Goal: Complete application form

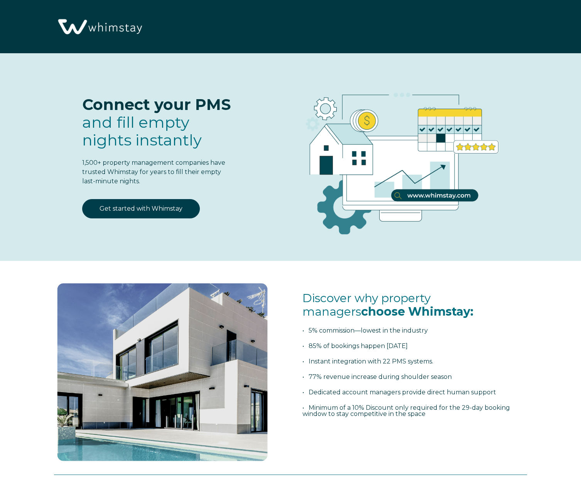
select select "US"
select select "Standard"
click at [155, 208] on link "Get started with Whimstay" at bounding box center [141, 208] width 118 height 19
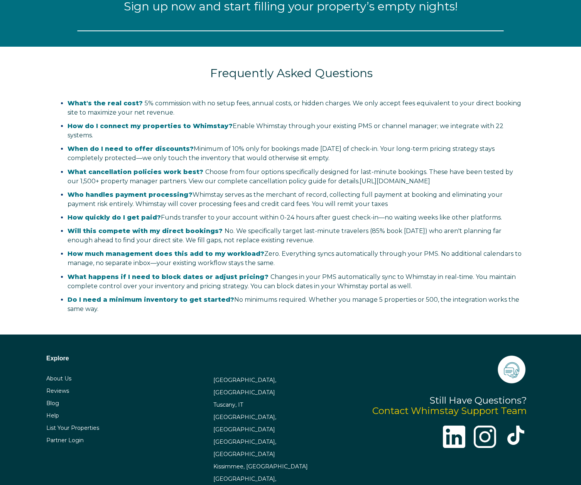
select select "US"
select select "Standard"
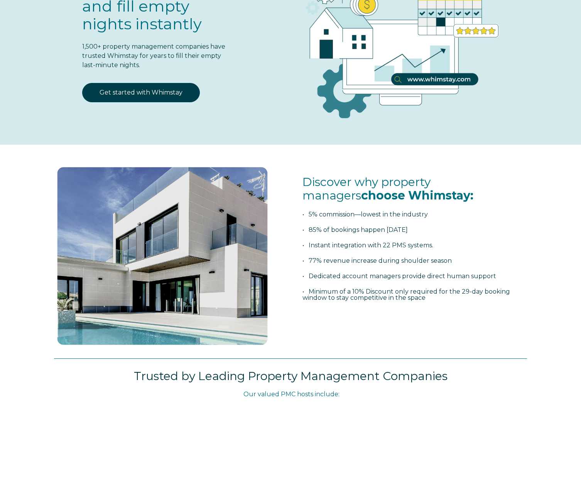
scroll to position [0, 0]
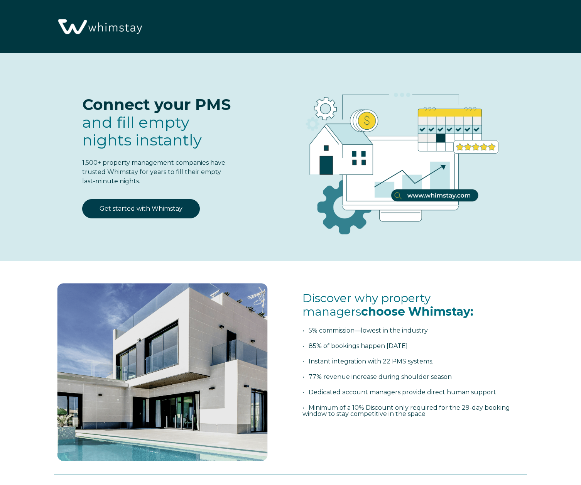
click at [137, 135] on span "fill empty nights instantly" at bounding box center [142, 131] width 120 height 37
click at [166, 204] on link "Get started with Whimstay" at bounding box center [141, 208] width 118 height 19
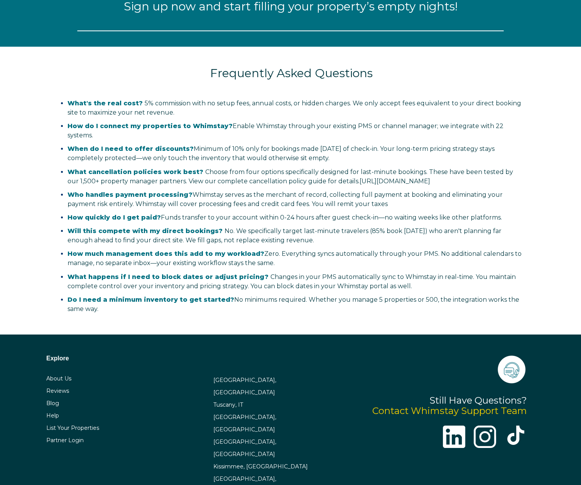
select select "US"
select select "Standard"
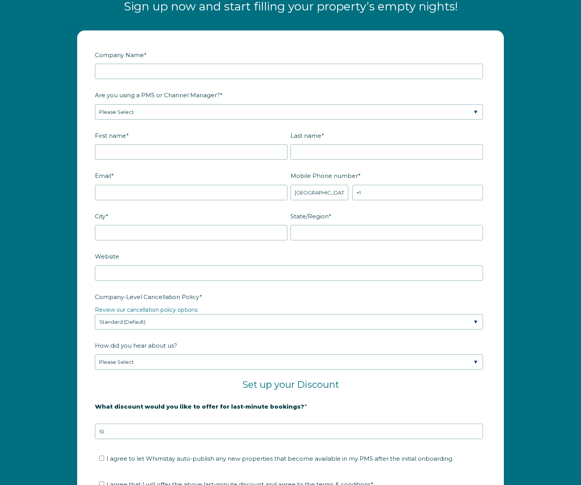
scroll to position [950, 0]
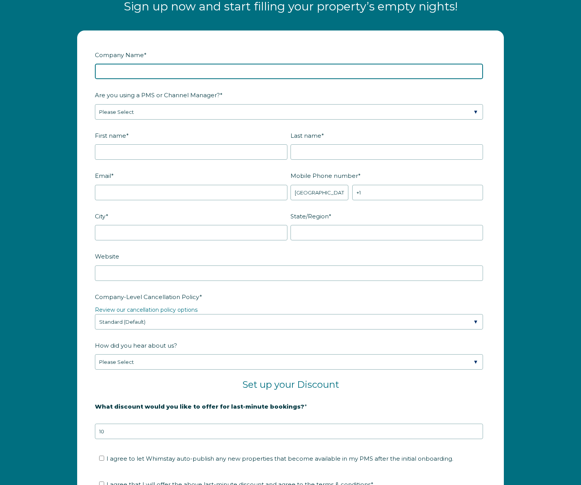
click at [116, 76] on input "Company Name *" at bounding box center [289, 71] width 388 height 15
type input "Sun & Palms Property Management LLC"
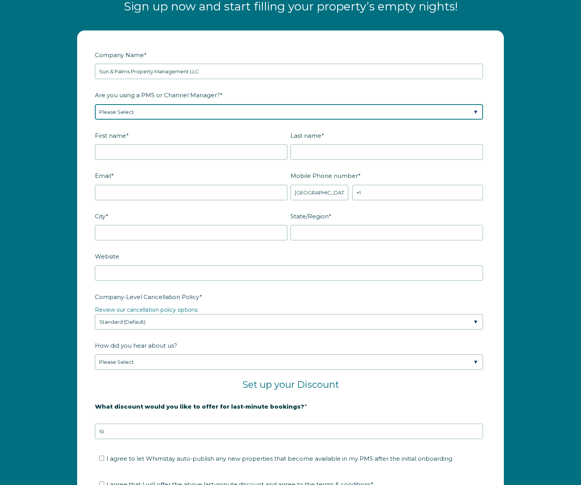
click at [147, 115] on select "Please Select Barefoot BookingPal Boost Brightside CiiRUS Escapia Guesty Hostaw…" at bounding box center [289, 111] width 388 height 15
select select "Hostaway"
click at [95, 104] on select "Please Select Barefoot BookingPal Boost Brightside CiiRUS Escapia Guesty Hostaw…" at bounding box center [289, 111] width 388 height 15
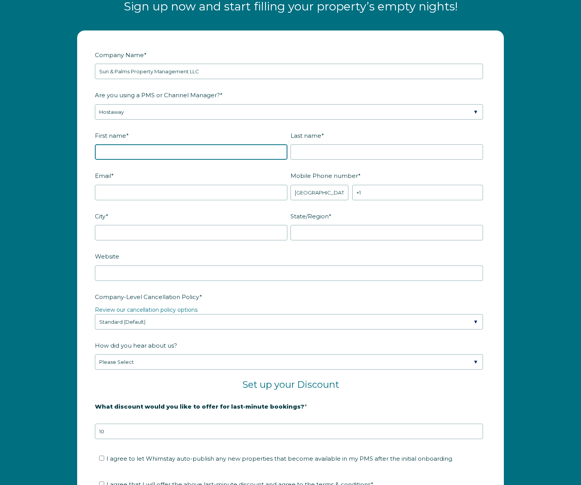
click at [119, 153] on input "First name *" at bounding box center [191, 151] width 193 height 15
type input "[PERSON_NAME]"
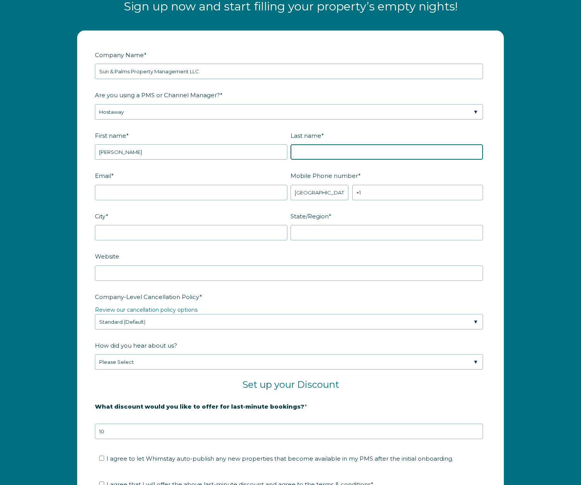
type input "ECHIM"
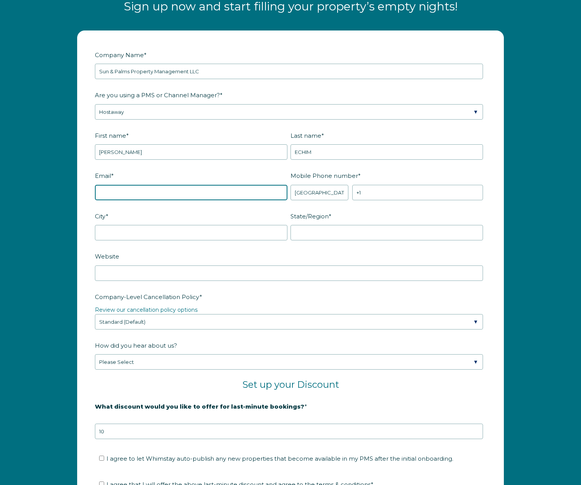
type input "mihai.echim@yahoo.com"
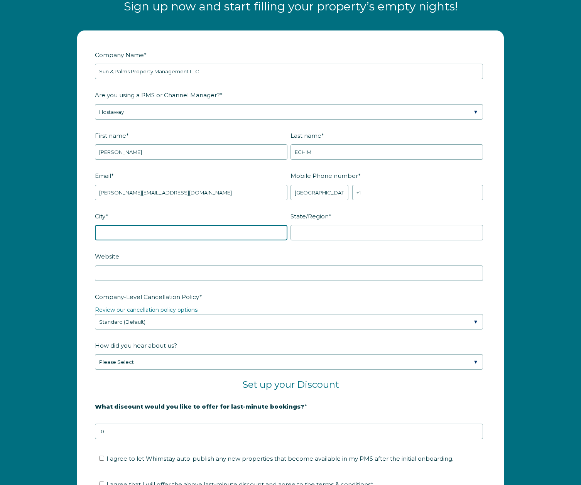
type input "Windermere"
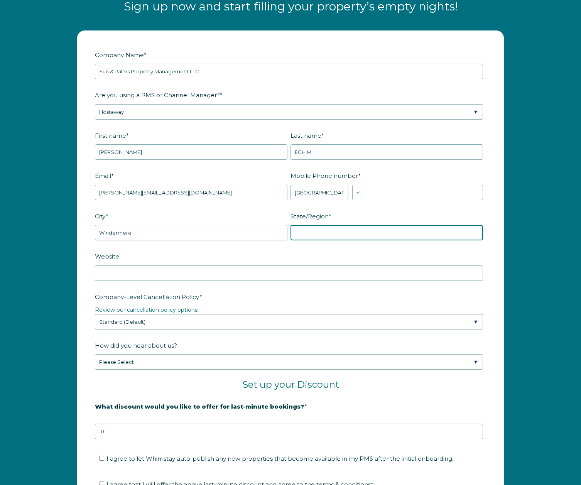
type input "FL"
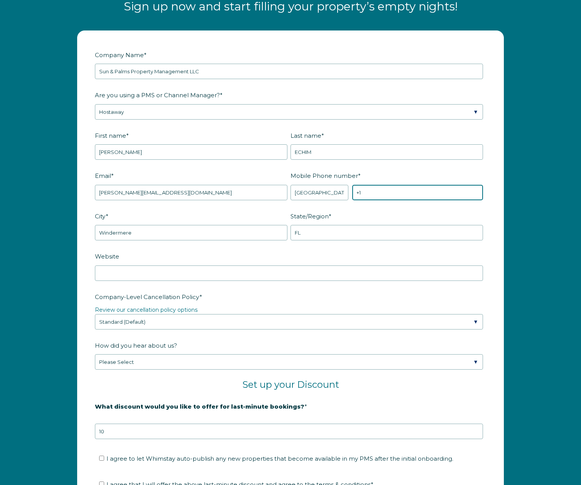
click at [397, 194] on input "+1" at bounding box center [417, 192] width 131 height 15
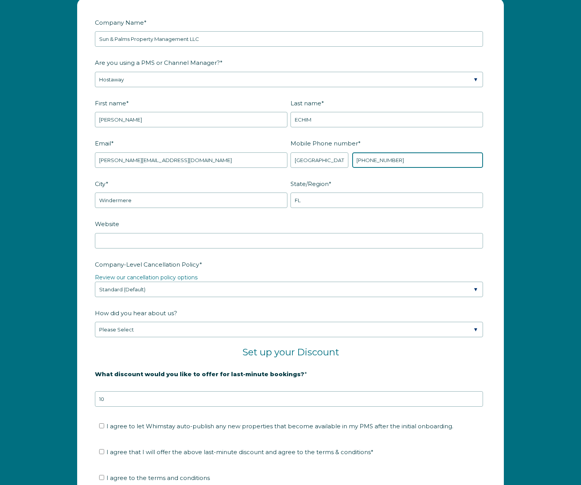
scroll to position [988, 0]
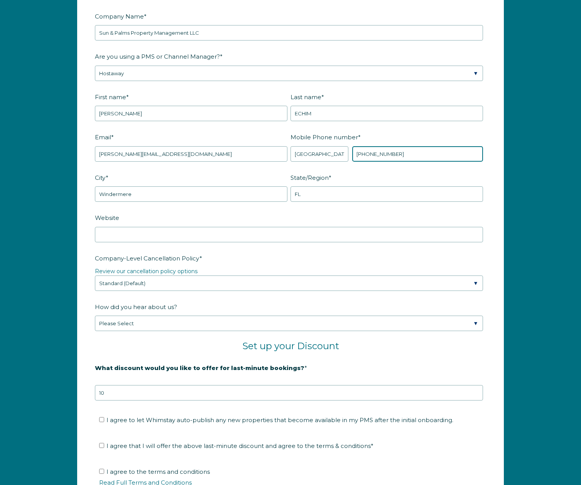
type input "[PHONE_NUMBER]"
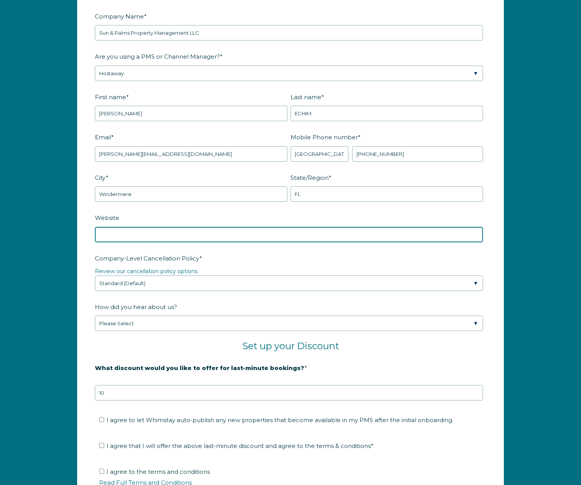
click at [233, 237] on input "Website" at bounding box center [289, 234] width 388 height 15
paste input "https://sunandpalms.holidayfuture.com/"
type input "https://sunandpalms.holidayfuture.com/"
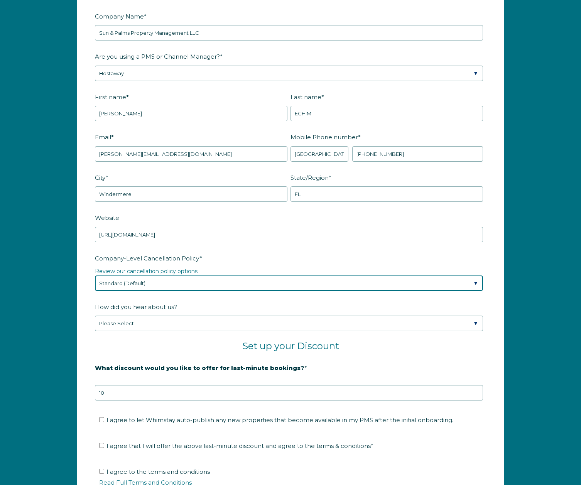
click at [161, 286] on select "Please Select Partial Standard (Default) Moderate Strict" at bounding box center [289, 282] width 388 height 15
select select "Strict"
click at [95, 275] on select "Please Select Partial Standard (Default) Moderate Strict" at bounding box center [289, 282] width 388 height 15
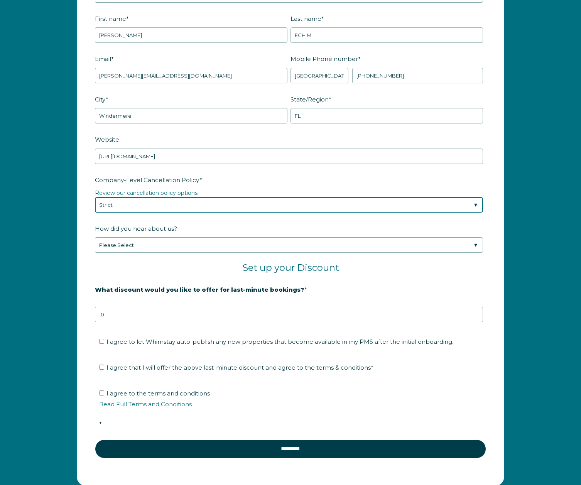
scroll to position [1079, 0]
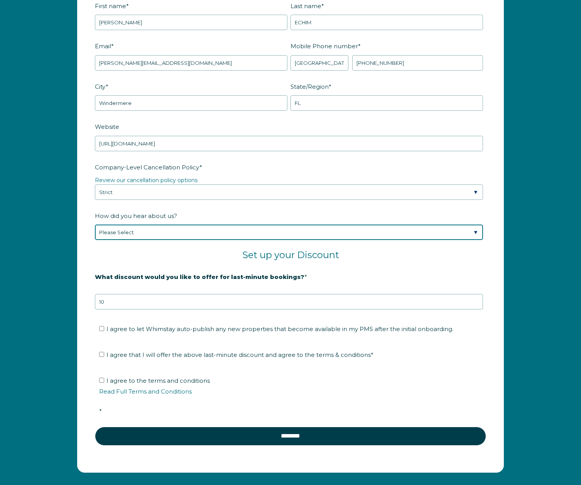
click at [157, 233] on select "Please Select Found Whimstay through a Google search Spoke to a Whimstay salesp…" at bounding box center [289, 232] width 388 height 15
click at [95, 225] on select "Please Select Found Whimstay through a Google search Spoke to a Whimstay salesp…" at bounding box center [289, 232] width 388 height 15
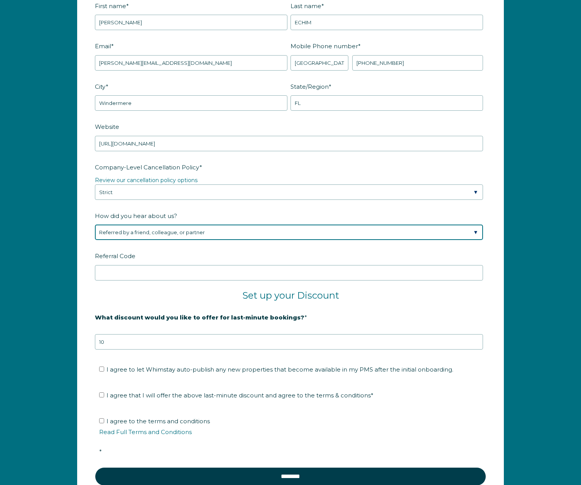
click at [225, 234] on select "Please Select Found Whimstay through a Google search Spoke to a Whimstay salesp…" at bounding box center [289, 232] width 388 height 15
select select "Other"
click at [95, 225] on select "Please Select Found Whimstay through a Google search Spoke to a Whimstay salesp…" at bounding box center [289, 232] width 388 height 15
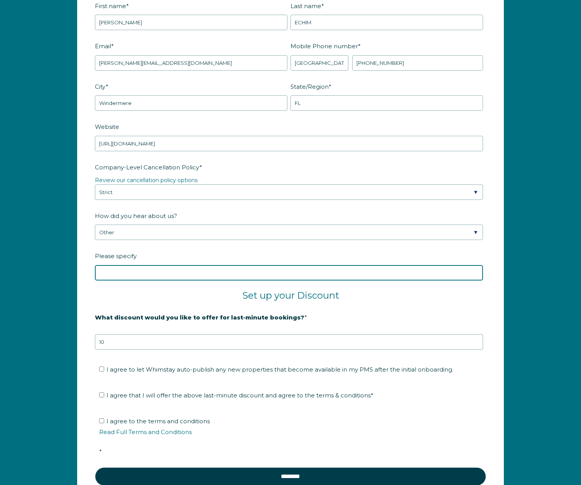
click at [204, 268] on input "Please specify" at bounding box center [289, 272] width 388 height 15
click at [189, 275] on input "Please specify" at bounding box center [289, 272] width 388 height 15
click at [191, 274] on input "Please specify" at bounding box center [289, 272] width 388 height 15
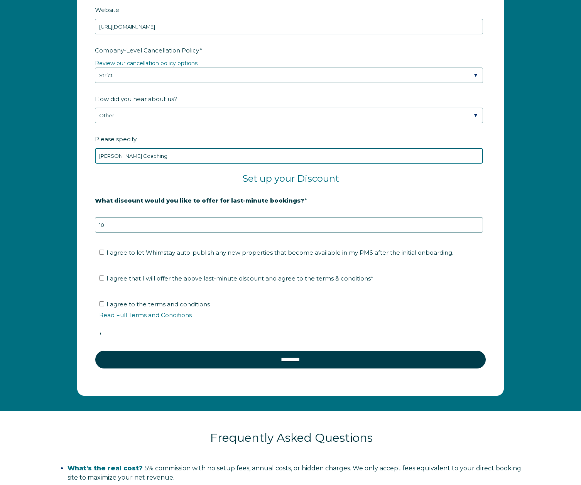
scroll to position [1199, 0]
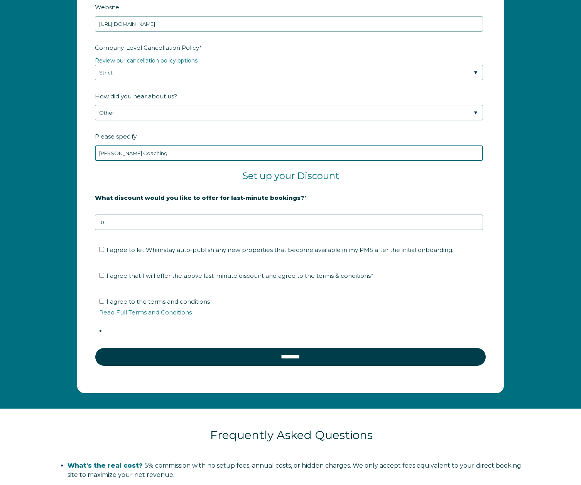
type input "Sean Rakidzich Coaching"
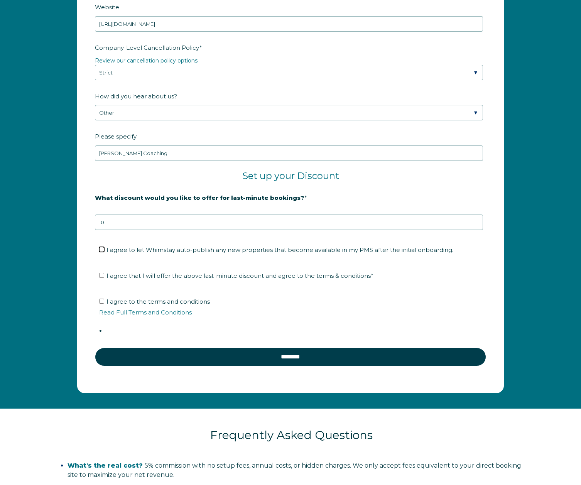
click at [103, 250] on input "I agree to let Whimstay auto-publish any new properties that become available i…" at bounding box center [101, 249] width 5 height 5
checkbox input "true"
click at [102, 275] on input "I agree that I will offer the above last-minute discount and agree to the terms…" at bounding box center [101, 275] width 5 height 5
checkbox input "true"
click at [103, 303] on input "I agree to the terms and conditions Read Full Terms and Conditions *" at bounding box center [101, 301] width 5 height 5
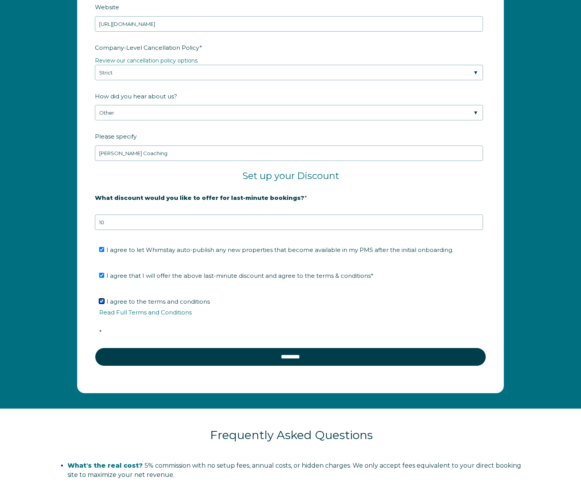
checkbox input "true"
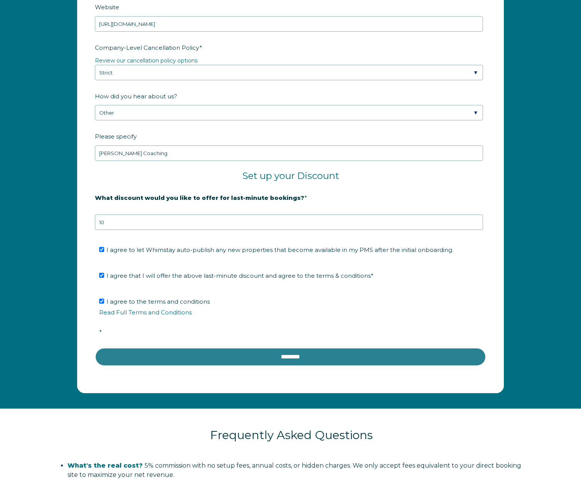
click at [265, 358] on input "********" at bounding box center [290, 357] width 391 height 19
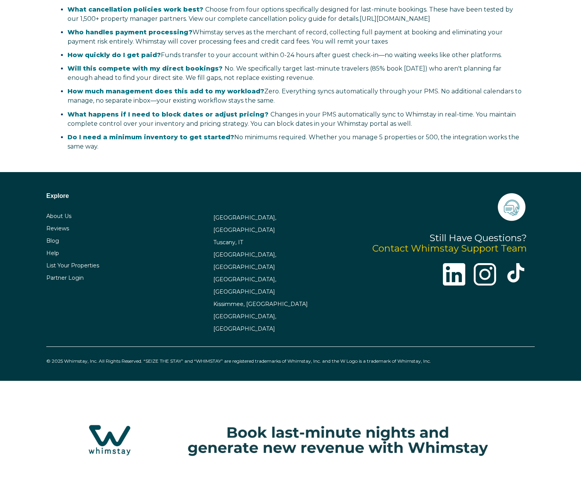
select select "US"
select select "Standard"
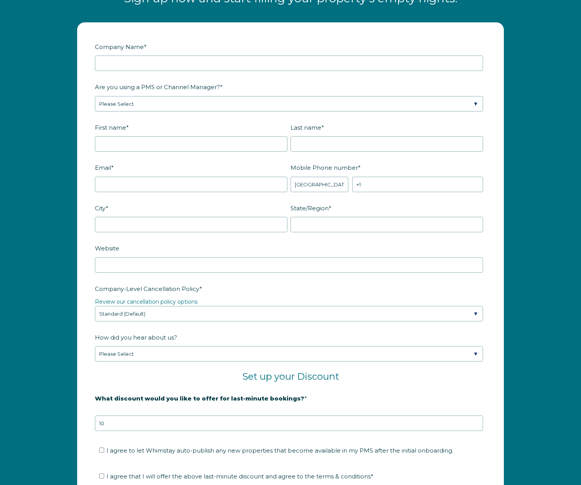
scroll to position [878, 0]
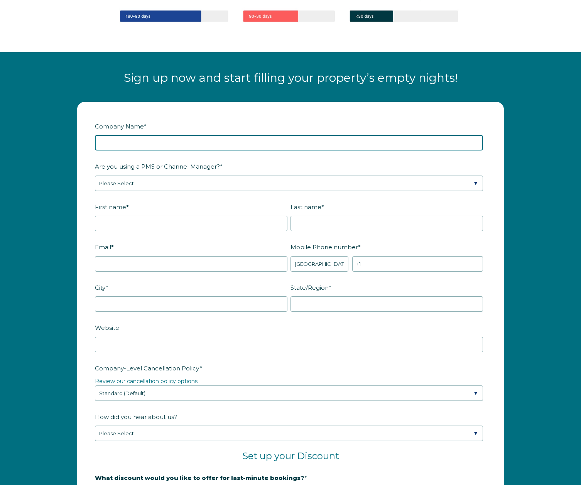
click at [116, 140] on input "Company Name *" at bounding box center [289, 142] width 388 height 15
type input "Sun & Palms Property Management LLC"
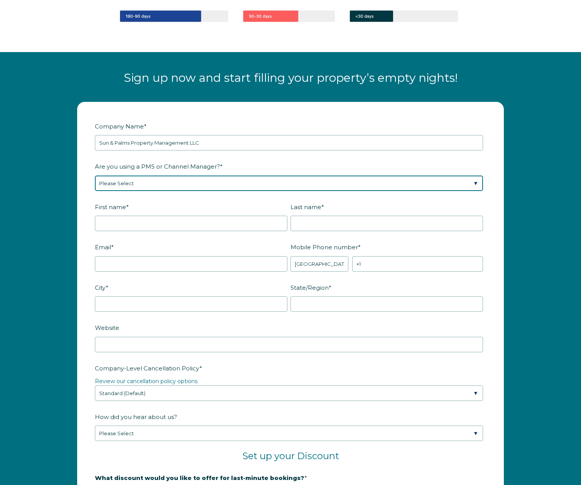
click at [191, 189] on select "Please Select Barefoot BookingPal Boost Brightside CiiRUS Escapia Guesty Hostaw…" at bounding box center [289, 183] width 388 height 15
select select "Hostaway"
click at [95, 176] on select "Please Select Barefoot BookingPal Boost Brightside CiiRUS Escapia Guesty Hostaw…" at bounding box center [289, 183] width 388 height 15
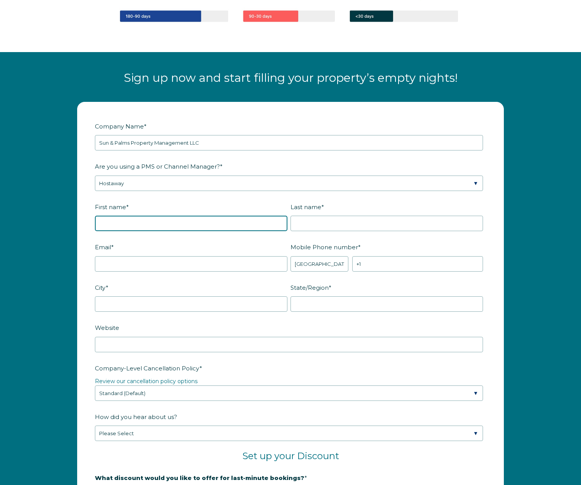
click at [168, 226] on input "First name *" at bounding box center [191, 223] width 193 height 15
type input "[PERSON_NAME]"
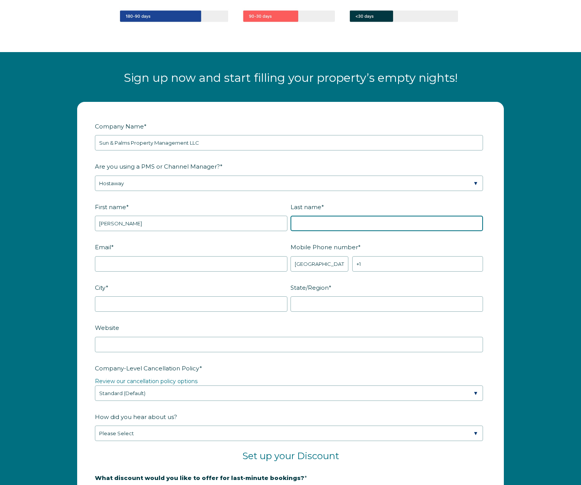
type input "ECHIM"
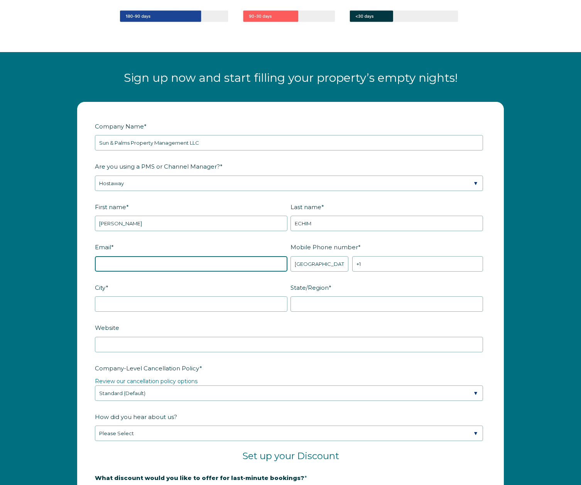
type input "[PERSON_NAME][EMAIL_ADDRESS][DOMAIN_NAME]"
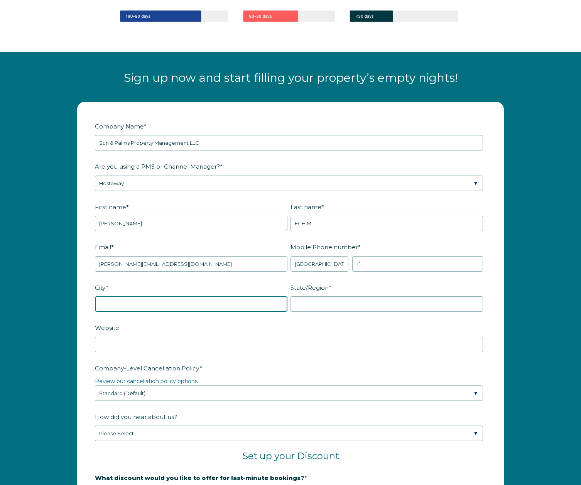
type input "Windermere"
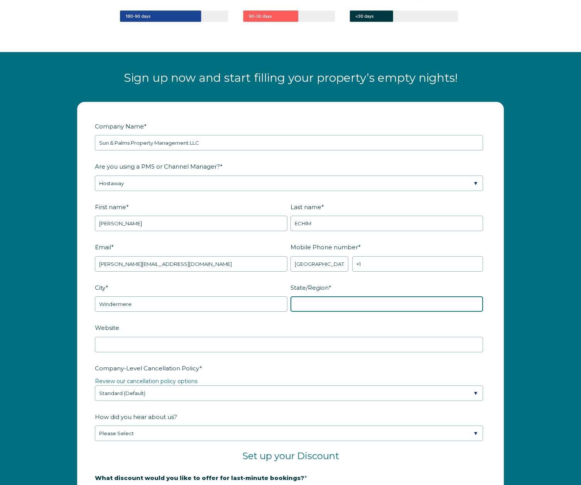
type input "FL"
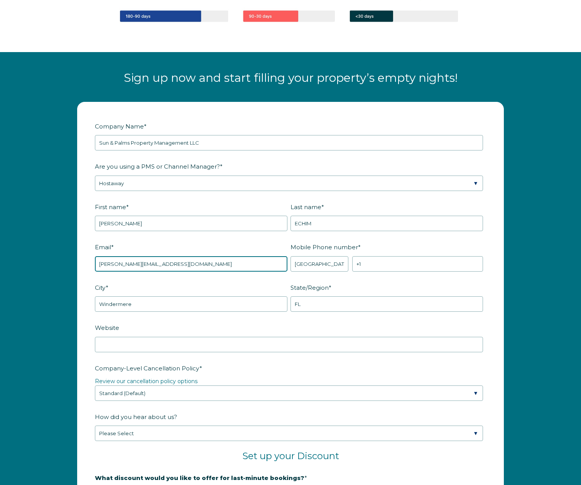
drag, startPoint x: 183, startPoint y: 269, endPoint x: 100, endPoint y: 260, distance: 83.8
click at [100, 260] on input "mihai.echim@yahoo.com" at bounding box center [191, 263] width 193 height 15
type input "sunandpalmsproperties@gmail.com"
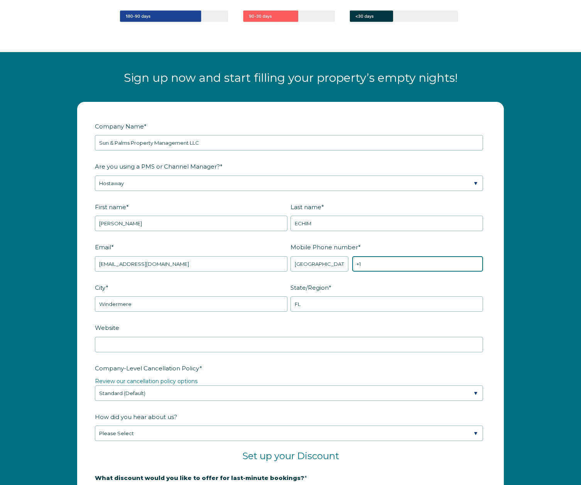
click at [377, 262] on input "+1" at bounding box center [417, 263] width 131 height 15
click at [397, 279] on fieldset "Email * sunandpalmsproperties@gmail.com Mobile Phone number * * Afghanistan (‫ا…" at bounding box center [290, 260] width 391 height 41
click at [376, 264] on input "+1 4242820784" at bounding box center [417, 263] width 131 height 15
drag, startPoint x: 380, startPoint y: 264, endPoint x: 380, endPoint y: 270, distance: 6.6
click at [380, 264] on input "+1 4243820784" at bounding box center [417, 263] width 131 height 15
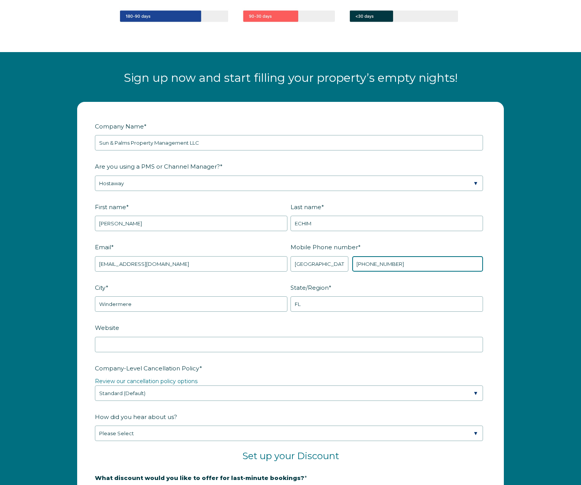
type input "+1 4243830784"
click at [384, 277] on fieldset "Email * sunandpalmsproperties@gmail.com Mobile Phone number * * Afghanistan (‫ا…" at bounding box center [290, 260] width 391 height 41
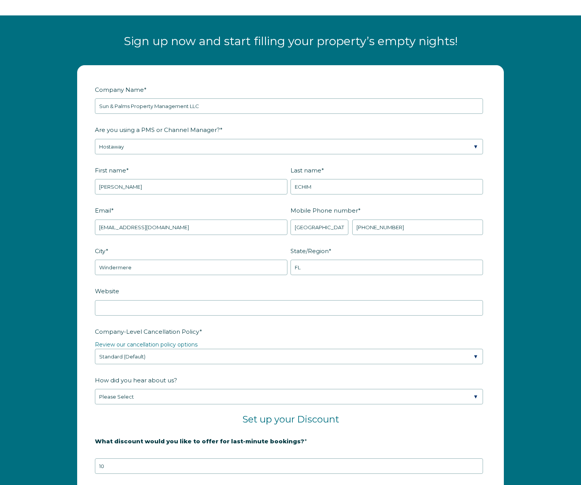
scroll to position [916, 0]
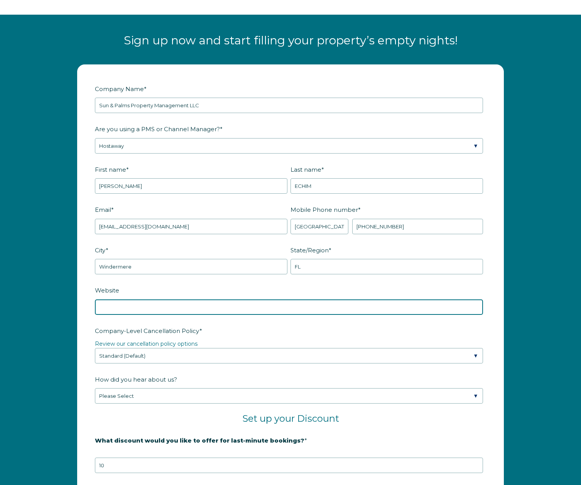
click at [331, 306] on input "Website" at bounding box center [289, 306] width 388 height 15
type input "https://sunandpalms.holidayfuture.com/"
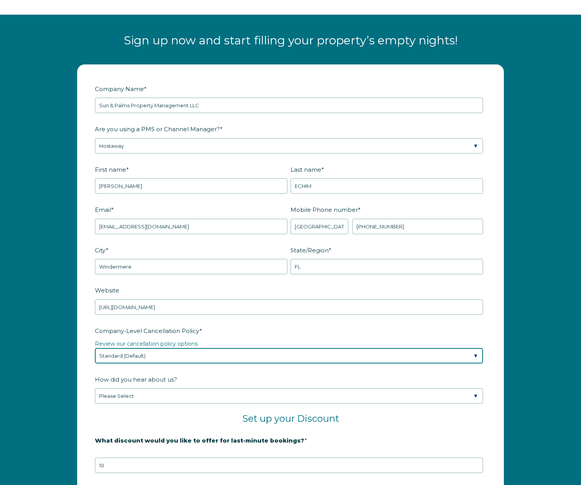
click at [174, 356] on select "Please Select Partial Standard (Default) Moderate Strict" at bounding box center [289, 355] width 388 height 15
click at [95, 348] on select "Please Select Partial Standard (Default) Moderate Strict" at bounding box center [289, 355] width 388 height 15
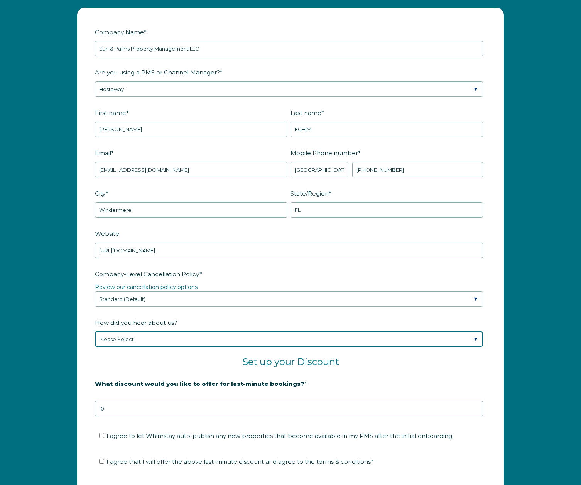
click at [158, 343] on select "Please Select Found Whimstay through a Google search Spoke to a Whimstay salesp…" at bounding box center [289, 338] width 388 height 15
select select "Other"
click at [95, 331] on select "Please Select Found Whimstay through a Google search Spoke to a Whimstay salesp…" at bounding box center [289, 338] width 388 height 15
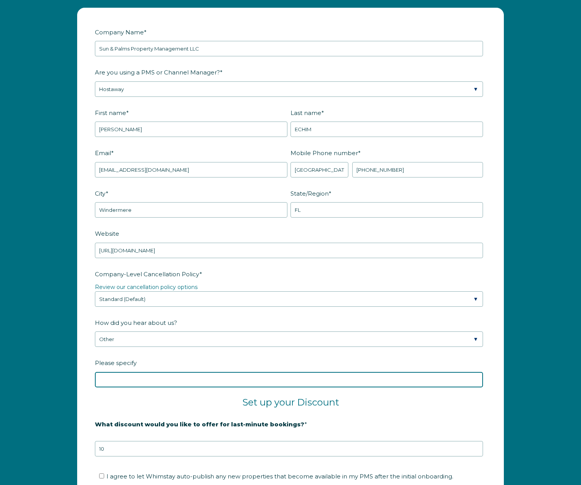
click at [132, 383] on input "Please specify" at bounding box center [289, 379] width 388 height 15
type input "Sean Rakidzich Coaching"
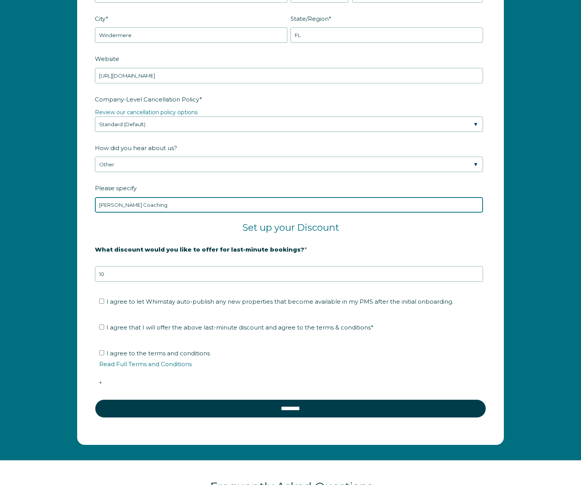
scroll to position [1152, 0]
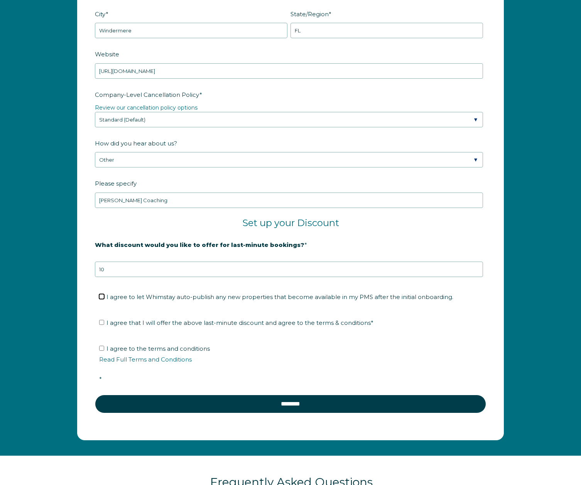
click at [102, 297] on input "I agree to let Whimstay auto-publish any new properties that become available i…" at bounding box center [101, 296] width 5 height 5
checkbox input "true"
click at [101, 324] on input "I agree that I will offer the above last-minute discount and agree to the terms…" at bounding box center [101, 322] width 5 height 5
checkbox input "true"
click at [100, 348] on input "I agree to the terms and conditions Read Full Terms and Conditions *" at bounding box center [101, 348] width 5 height 5
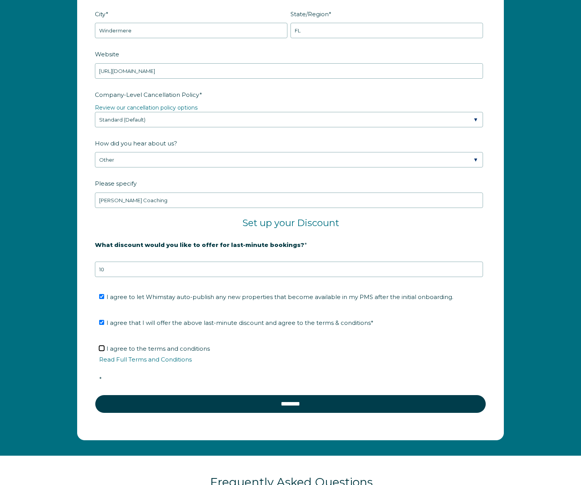
checkbox input "true"
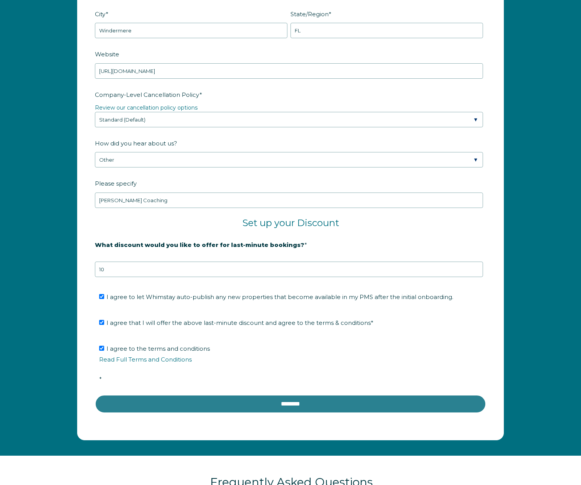
click at [259, 411] on input "********" at bounding box center [290, 404] width 391 height 19
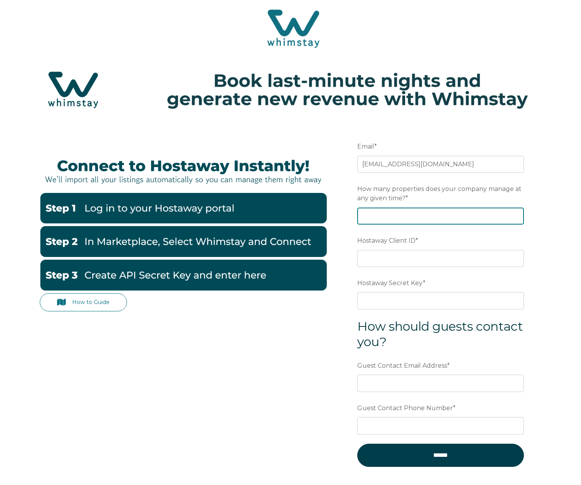
click at [375, 214] on input "How many properties does your company manage at any given time? *" at bounding box center [440, 216] width 167 height 17
type input "4"
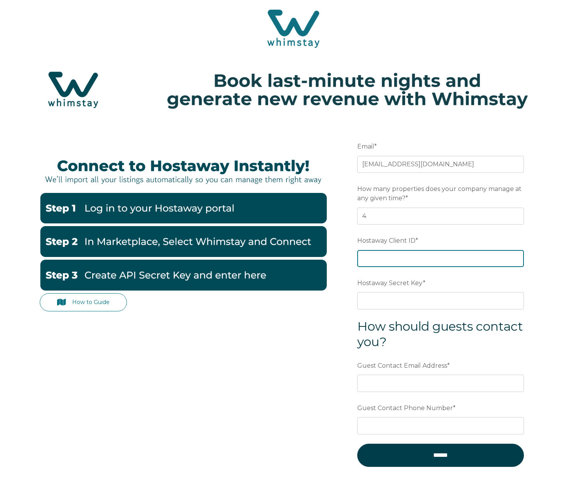
click at [387, 259] on input "Hostaway Client ID *" at bounding box center [440, 258] width 167 height 17
type input "158033"
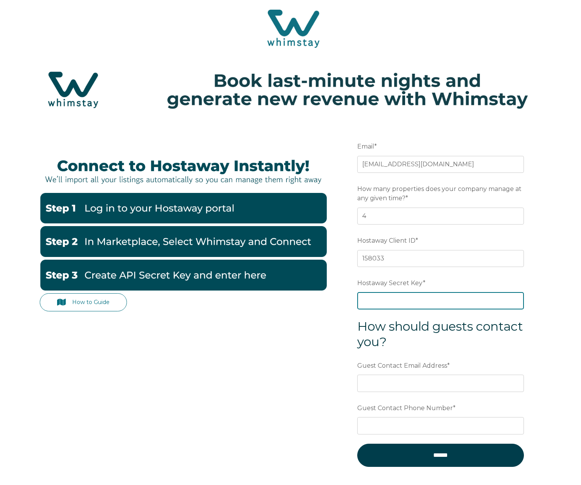
click at [409, 299] on input "Hostaway Secret Key *" at bounding box center [440, 300] width 167 height 17
paste input "9766603d3f3411db5d3a1f5a5e40db1db0cc393f11299b5be6904f04082fdd32"
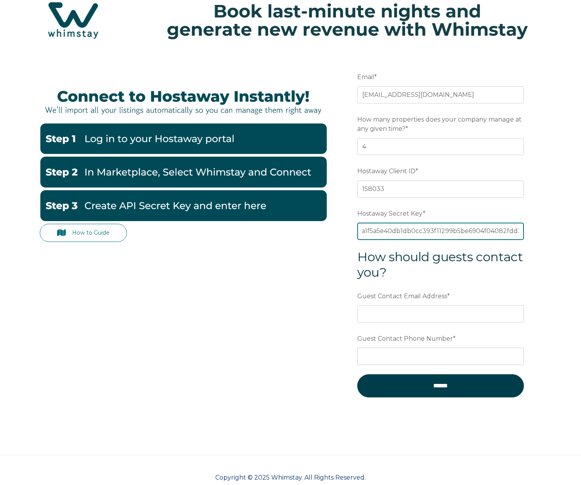
scroll to position [71, 0]
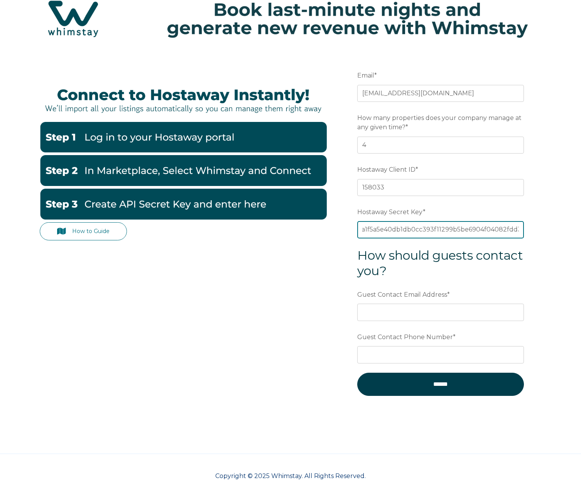
type input "9766603d3f3411db5d3a1f5a5e40db1db0cc393f11299b5be6904f04082fdd32"
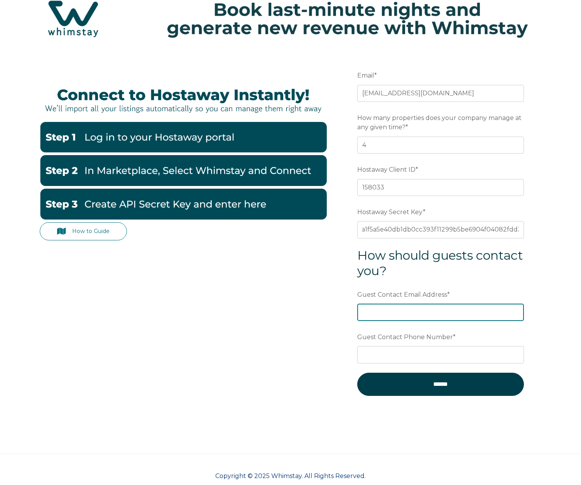
click at [409, 313] on input "Guest Contact Email Address *" at bounding box center [440, 312] width 167 height 17
click at [275, 330] on div "How to Guide Email * [EMAIL_ADDRESS][DOMAIN_NAME] Preferred language SDR How ma…" at bounding box center [291, 236] width 502 height 371
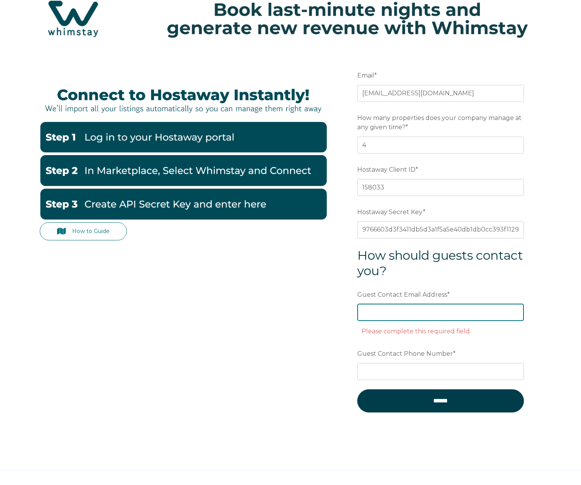
click at [370, 314] on input "Guest Contact Email Address *" at bounding box center [440, 312] width 167 height 17
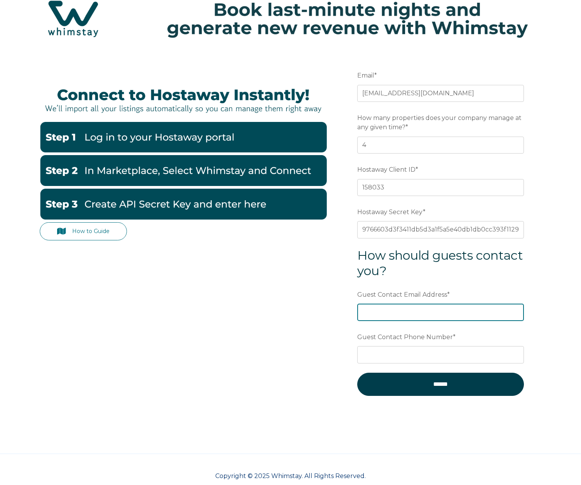
type input "[EMAIL_ADDRESS][DOMAIN_NAME]"
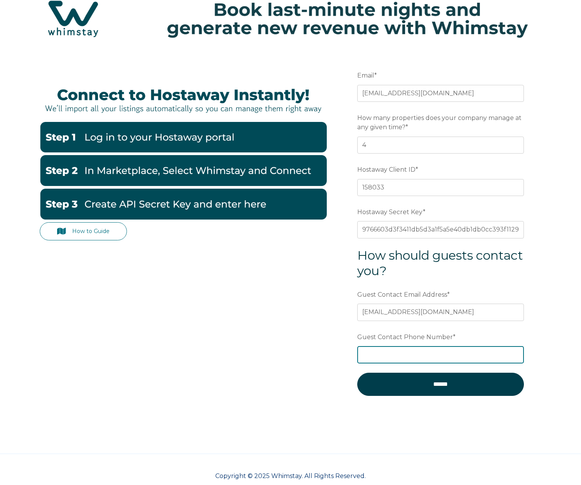
type input "4243830784"
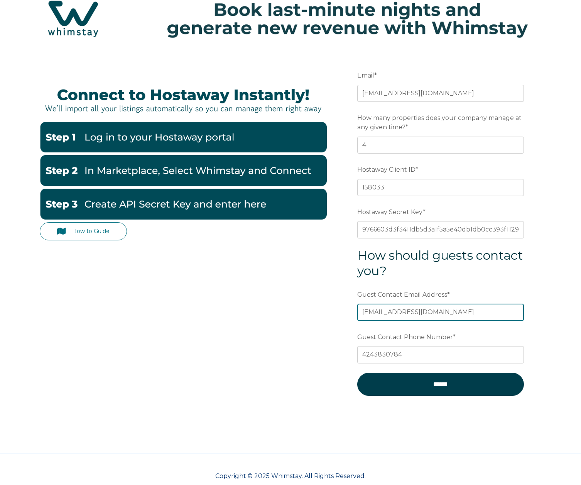
scroll to position [85, 0]
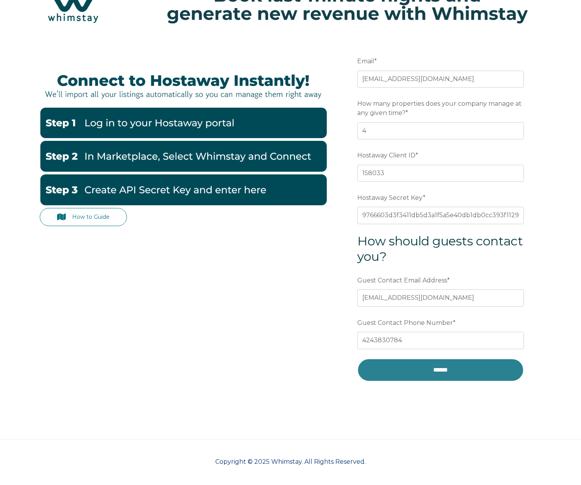
click at [435, 370] on input "******" at bounding box center [440, 369] width 167 height 23
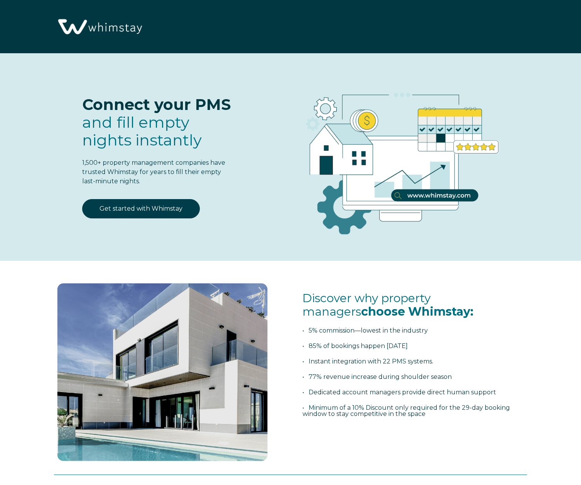
select select "US"
select select "Standard"
